Goal: Consume media (video, audio)

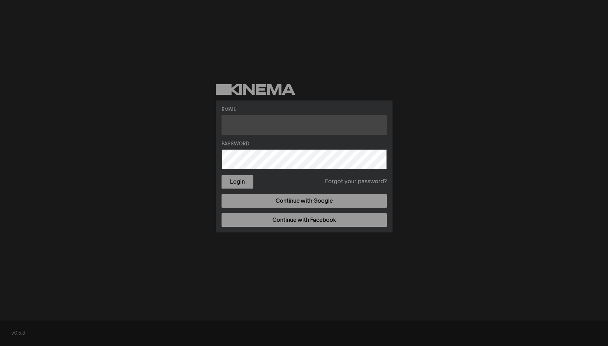
click at [254, 132] on input "text" at bounding box center [304, 125] width 165 height 20
type input "[EMAIL_ADDRESS][DOMAIN_NAME]"
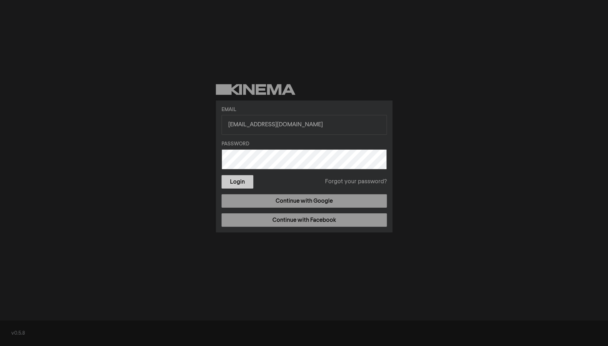
click at [232, 178] on button "Login" at bounding box center [238, 181] width 32 height 13
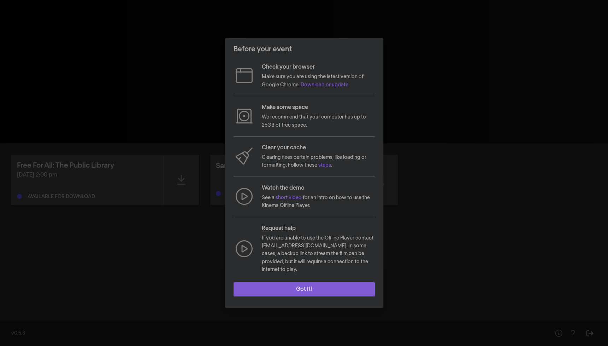
click at [344, 284] on button "Got it!" at bounding box center [304, 289] width 141 height 14
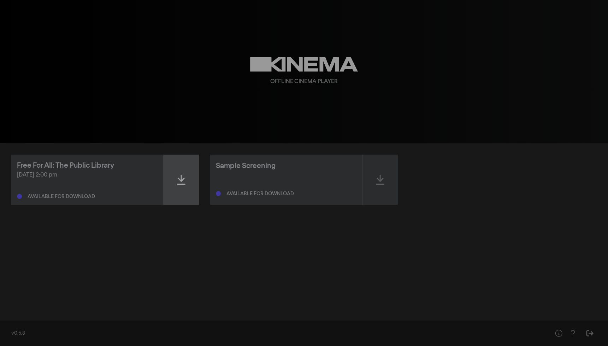
click at [187, 177] on div at bounding box center [181, 179] width 35 height 50
click at [179, 178] on icon at bounding box center [181, 179] width 8 height 11
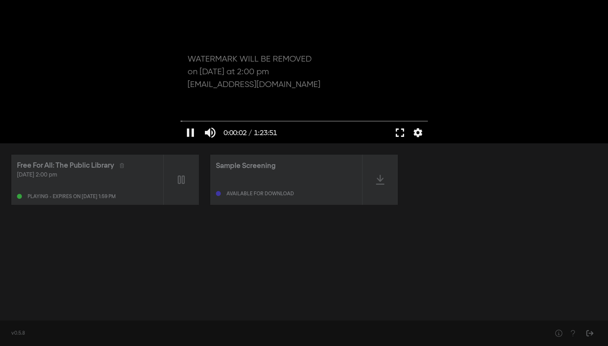
click at [399, 128] on button "fullscreen" at bounding box center [400, 132] width 20 height 21
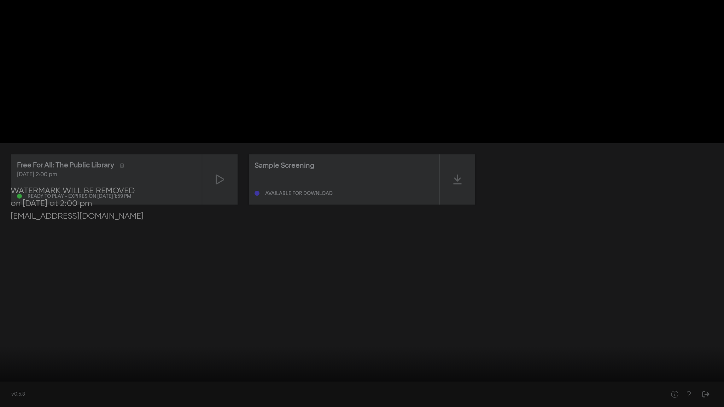
click at [386, 345] on input "Seek" at bounding box center [362, 385] width 717 height 4
click at [365, 345] on input "Seek" at bounding box center [362, 385] width 717 height 4
type input "2551.144523"
